Goal: Task Accomplishment & Management: Manage account settings

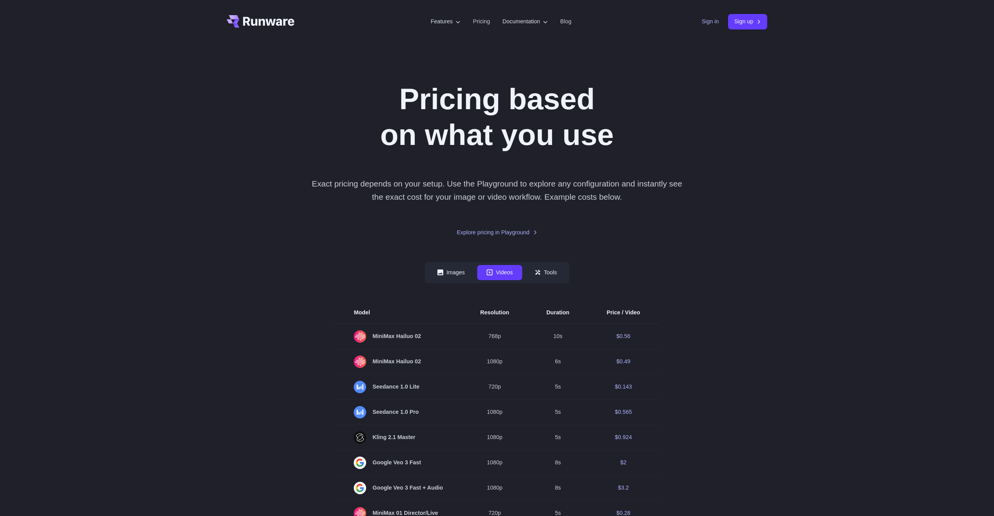
click at [713, 23] on link "Sign in" at bounding box center [709, 21] width 17 height 9
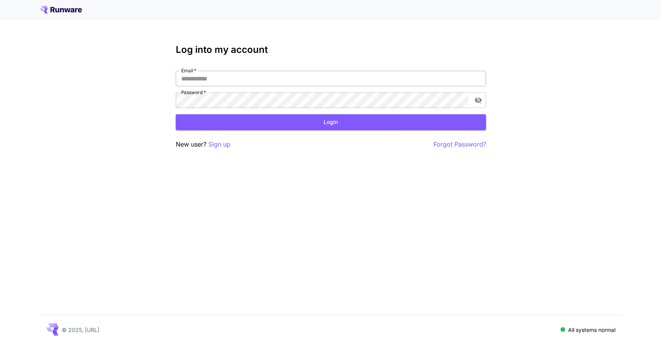
click at [269, 79] on input "Email   *" at bounding box center [331, 79] width 311 height 16
type input "**********"
click button "Login" at bounding box center [331, 122] width 311 height 16
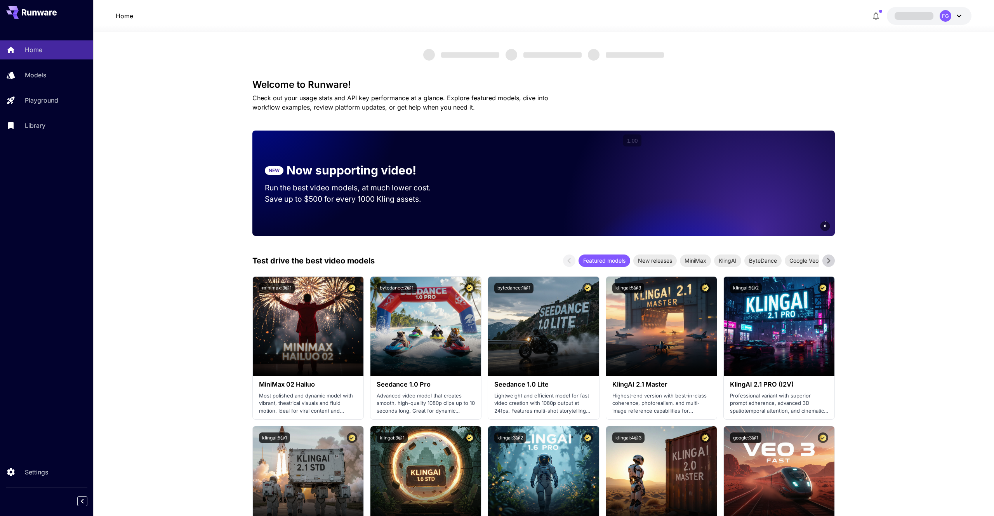
click at [662, 87] on h3 "Welcome to Runware!" at bounding box center [543, 84] width 582 height 11
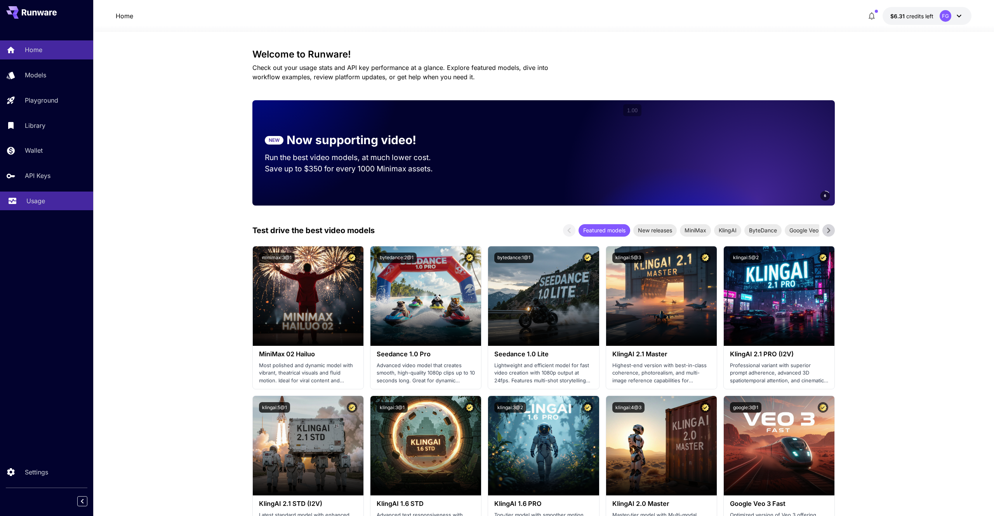
click at [34, 202] on p "Usage" at bounding box center [35, 200] width 19 height 9
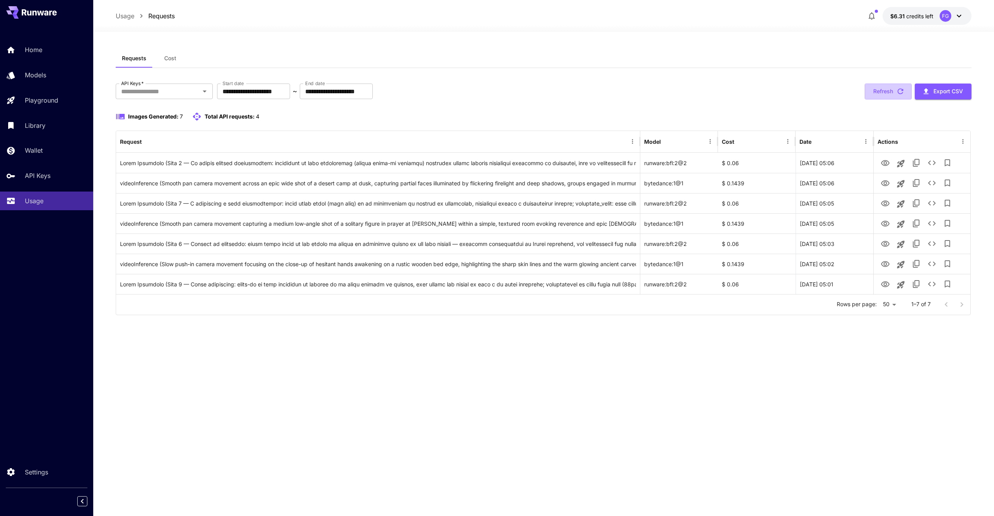
click at [662, 93] on button "Refresh" at bounding box center [888, 91] width 47 height 16
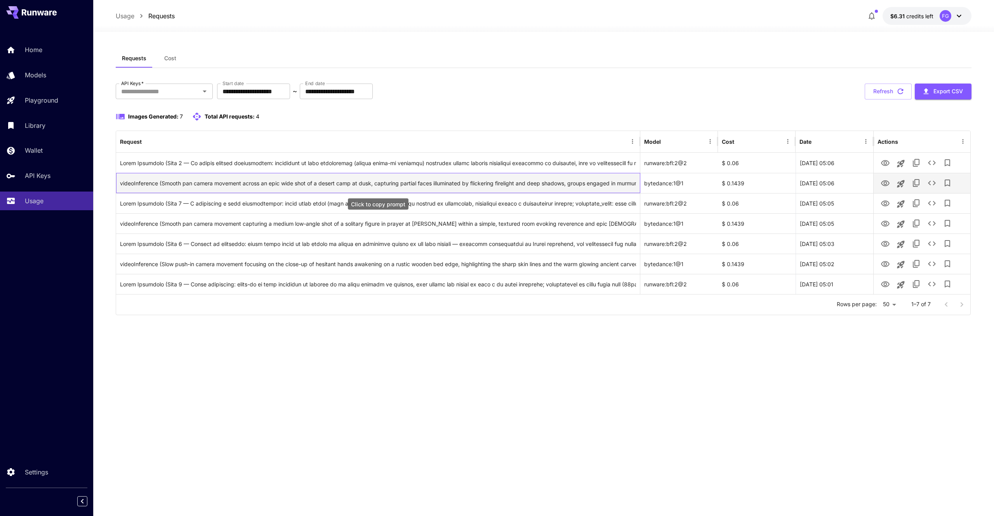
click at [542, 182] on div "videoInference (Smooth pan camera movement across an epic wide shot of a desert…" at bounding box center [378, 183] width 516 height 20
click at [662, 182] on icon "View Video" at bounding box center [885, 183] width 9 height 6
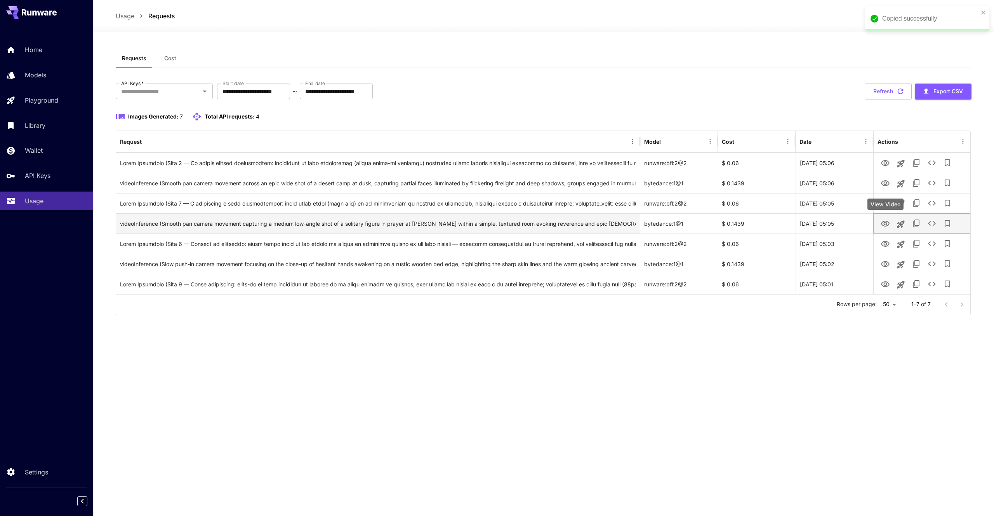
click at [662, 223] on icon "View Video" at bounding box center [885, 223] width 9 height 6
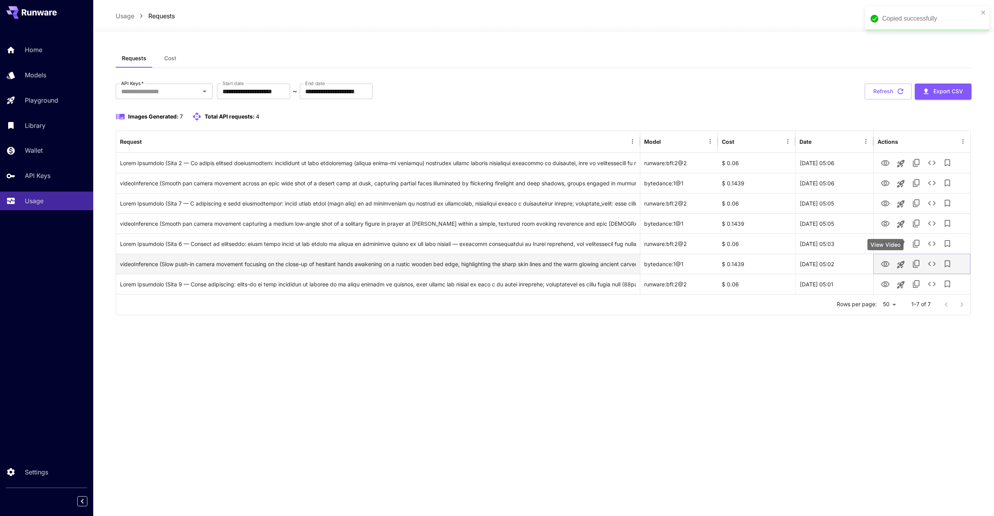
click at [662, 262] on icon "View Video" at bounding box center [885, 264] width 9 height 6
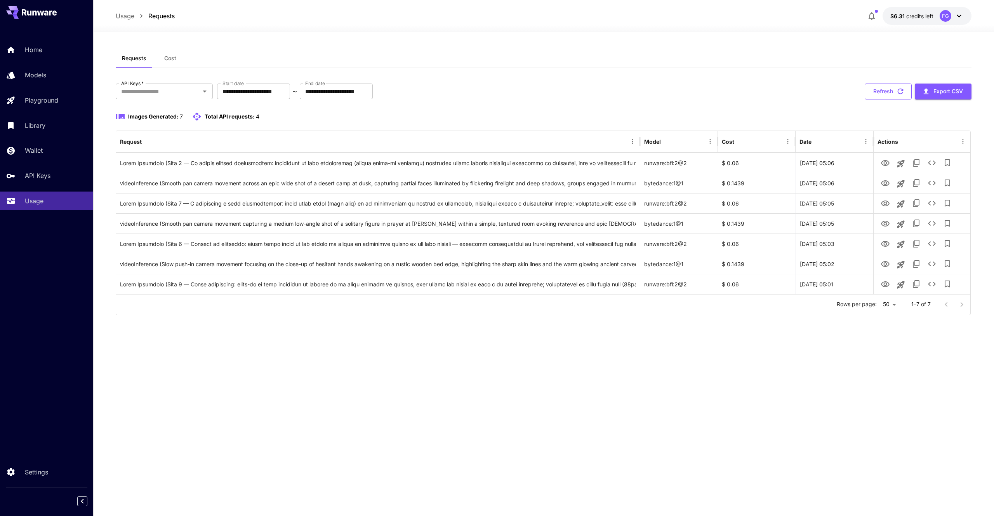
click at [662, 90] on button "Refresh" at bounding box center [888, 91] width 47 height 16
click at [662, 89] on icon "button" at bounding box center [900, 91] width 9 height 9
